Goal: Transaction & Acquisition: Purchase product/service

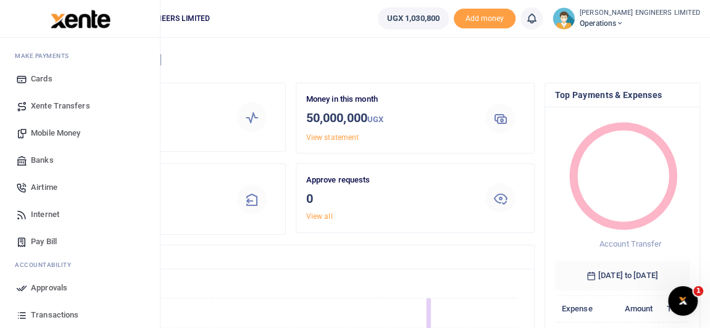
click at [51, 134] on span "Mobile Money" at bounding box center [55, 133] width 49 height 12
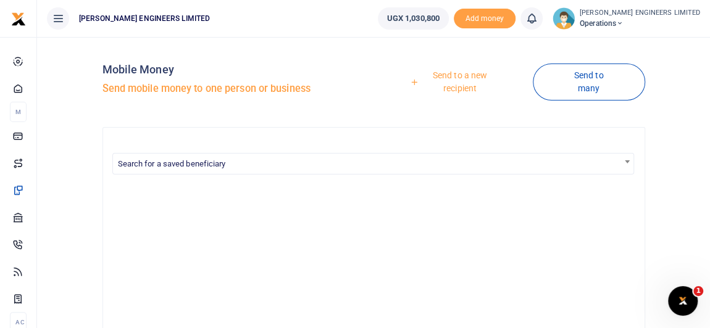
click at [458, 76] on link "Send to a new recipient" at bounding box center [455, 81] width 154 height 35
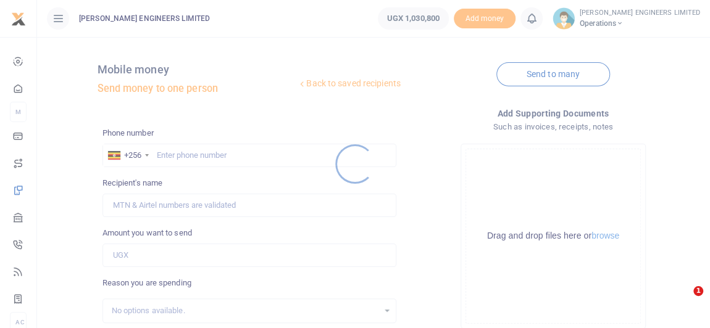
click at [186, 158] on div at bounding box center [355, 164] width 710 height 328
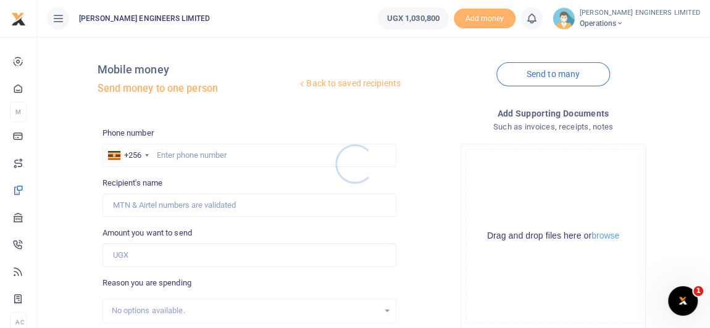
click at [180, 157] on div at bounding box center [355, 164] width 710 height 328
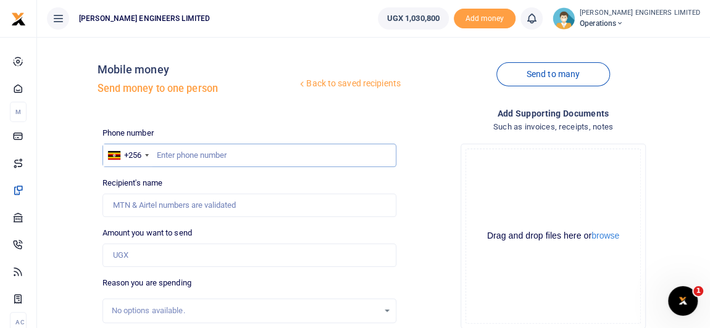
click at [184, 157] on input "text" at bounding box center [249, 155] width 294 height 23
type input "787518549"
type input "[PERSON_NAME]"
type input "787518549"
